Goal: Information Seeking & Learning: Find specific page/section

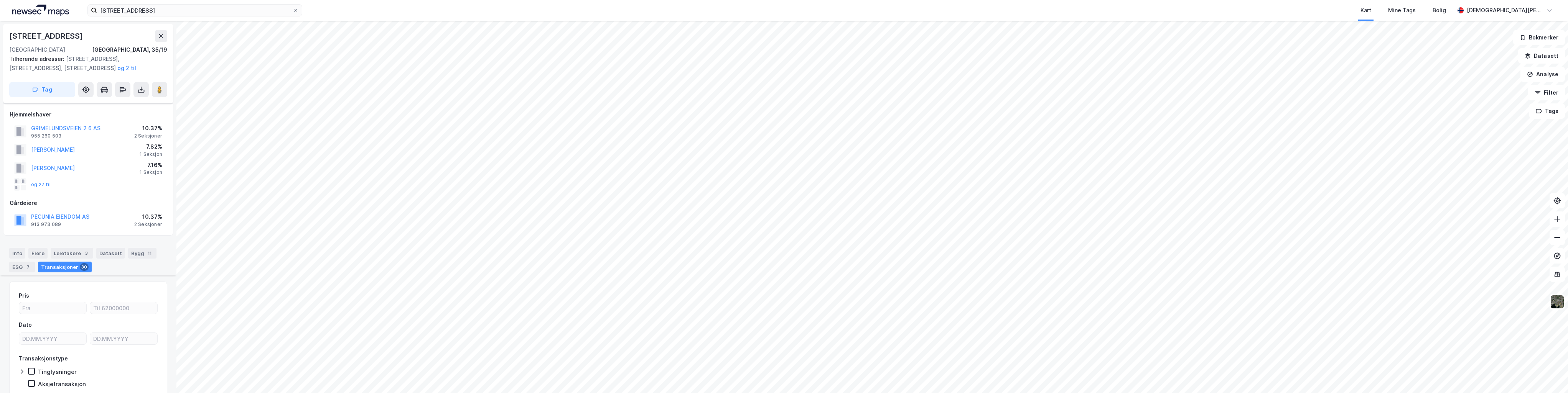
scroll to position [1680, 0]
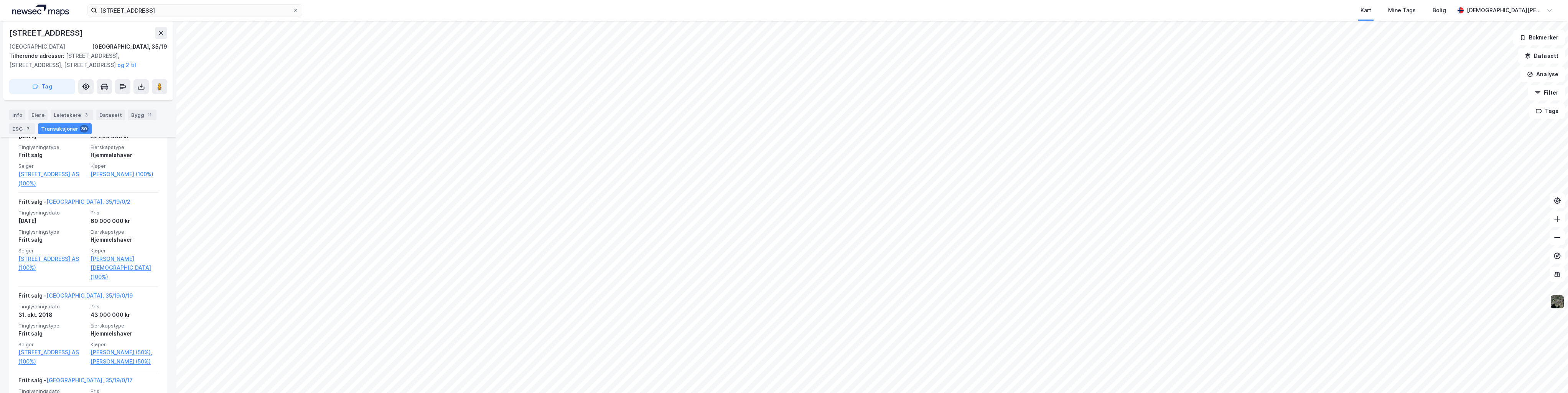
click at [43, 9] on img at bounding box center [40, 10] width 56 height 12
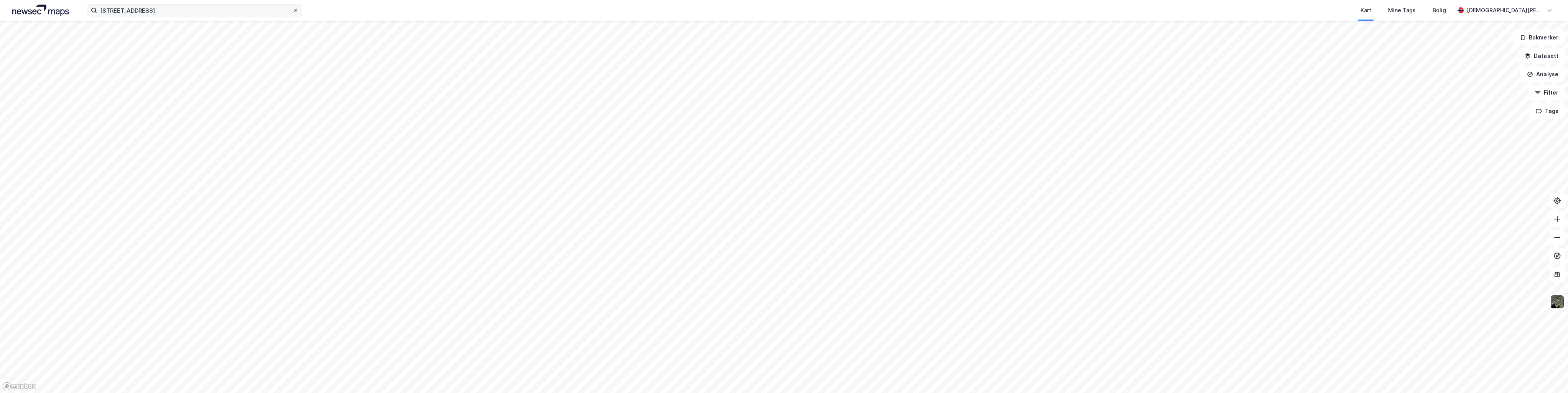
click at [295, 11] on icon at bounding box center [296, 10] width 4 height 4
click at [293, 11] on input "[STREET_ADDRESS]" at bounding box center [194, 10] width 195 height 12
click at [330, 9] on div "Kart Mine Tags Bolig [DEMOGRAPHIC_DATA][PERSON_NAME]" at bounding box center [784, 10] width 1568 height 21
click at [158, 5] on input at bounding box center [199, 10] width 205 height 12
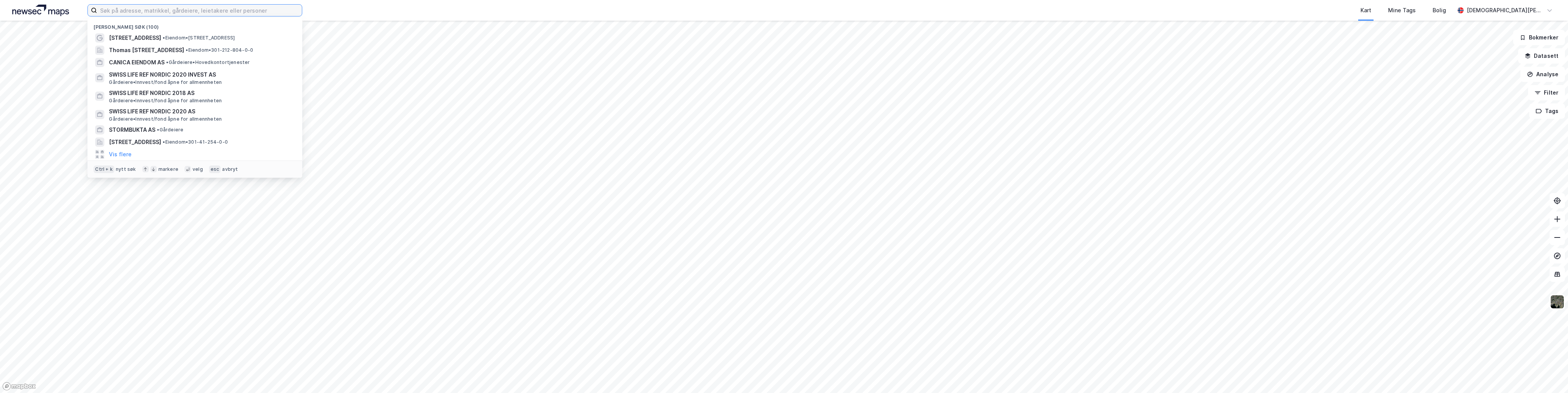
paste input "Rypeveien 15"
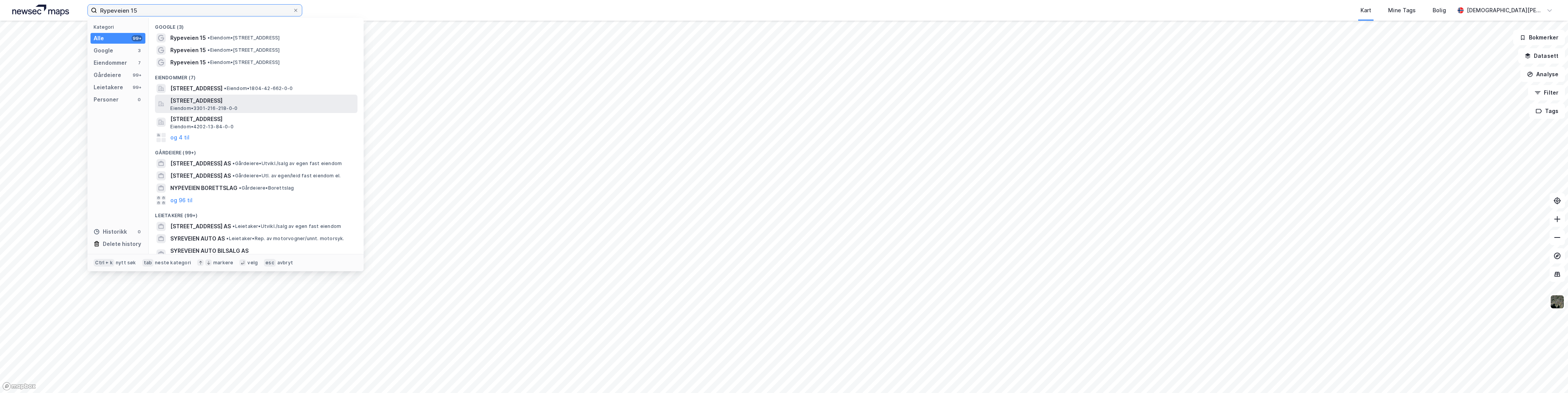
type input "Rypeveien 15"
click at [236, 102] on span "[STREET_ADDRESS]" at bounding box center [262, 101] width 184 height 9
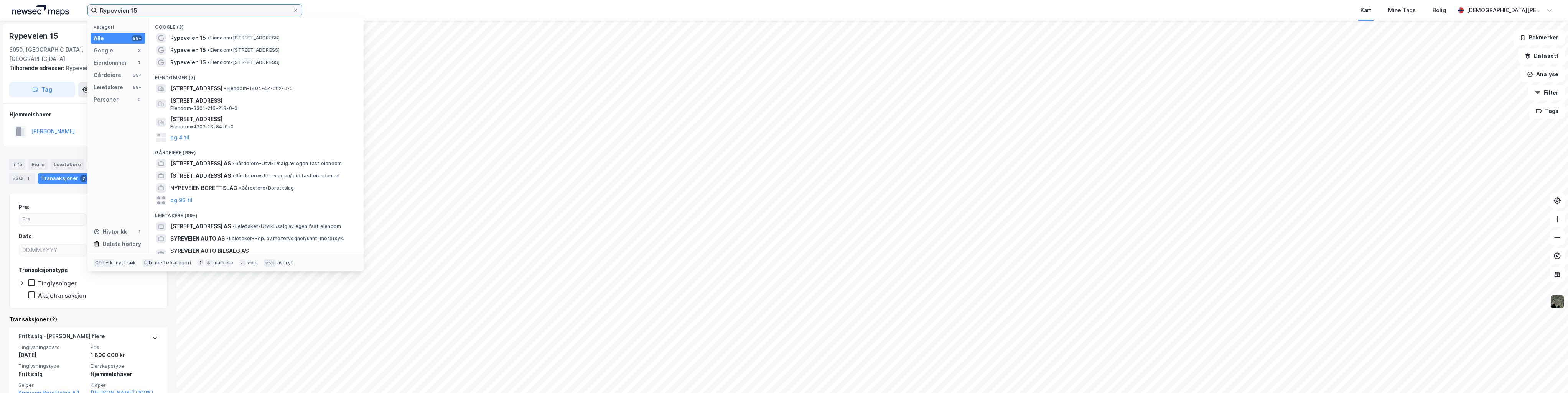
click at [195, 12] on input "Rypeveien 15" at bounding box center [194, 10] width 195 height 12
click at [217, 38] on span "• Eiendom • [STREET_ADDRESS]" at bounding box center [244, 38] width 73 height 6
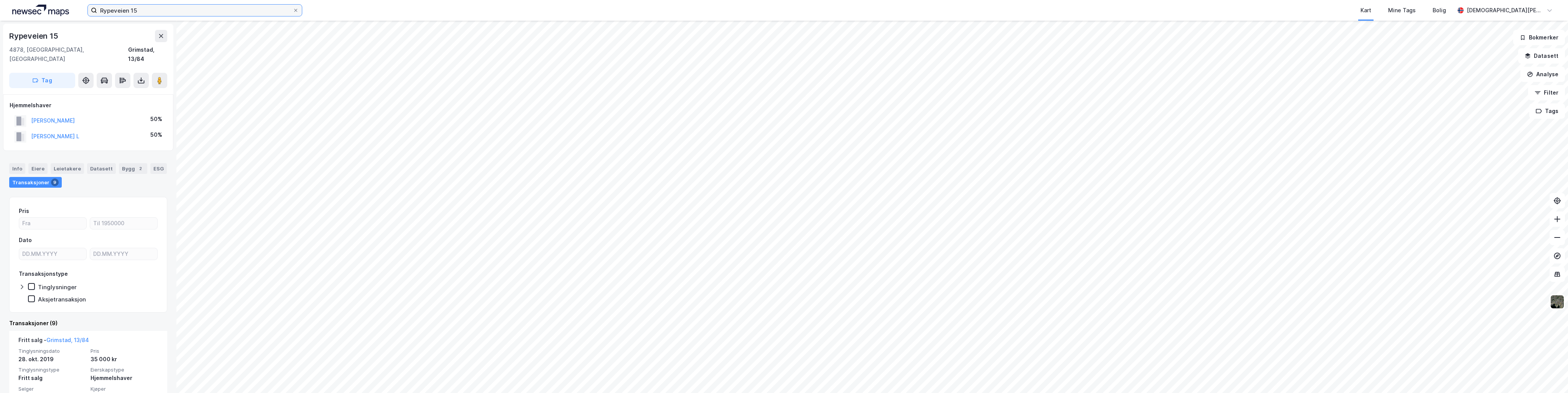
click at [188, 8] on input "Rypeveien 15" at bounding box center [194, 10] width 195 height 12
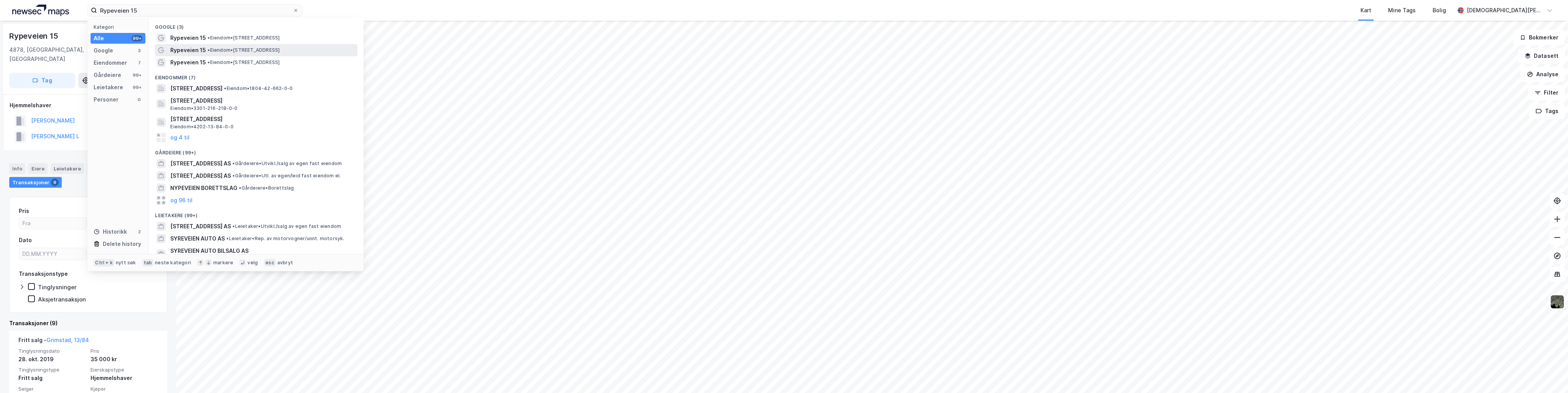
click at [214, 47] on span "• Eiendom • [STREET_ADDRESS]" at bounding box center [244, 50] width 73 height 6
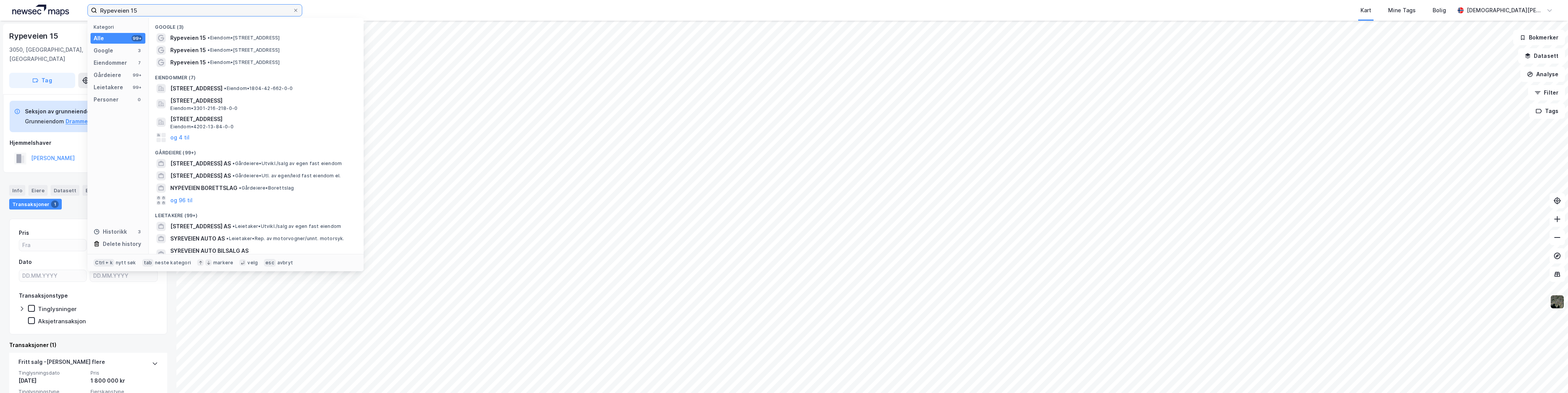
click at [193, 7] on input "Rypeveien 15" at bounding box center [194, 10] width 195 height 12
click at [209, 61] on span "•" at bounding box center [209, 62] width 3 height 5
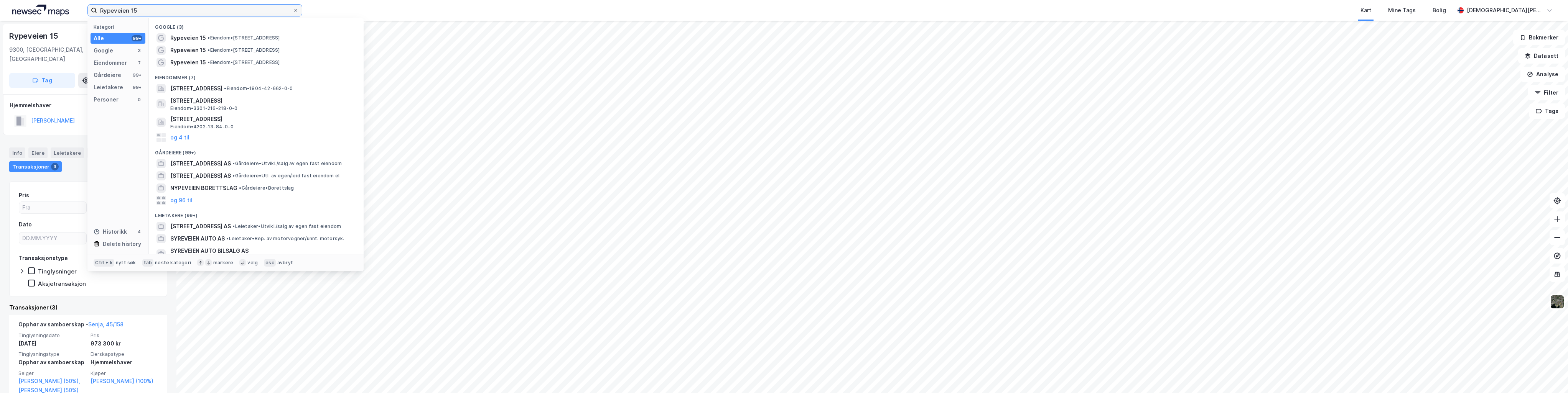
click at [208, 14] on input "Rypeveien 15" at bounding box center [194, 10] width 195 height 12
click at [313, 162] on span "• Gårdeiere • [GEOGRAPHIC_DATA]/salg av egen fast eiendom" at bounding box center [287, 163] width 109 height 6
